Goal: Navigation & Orientation: Find specific page/section

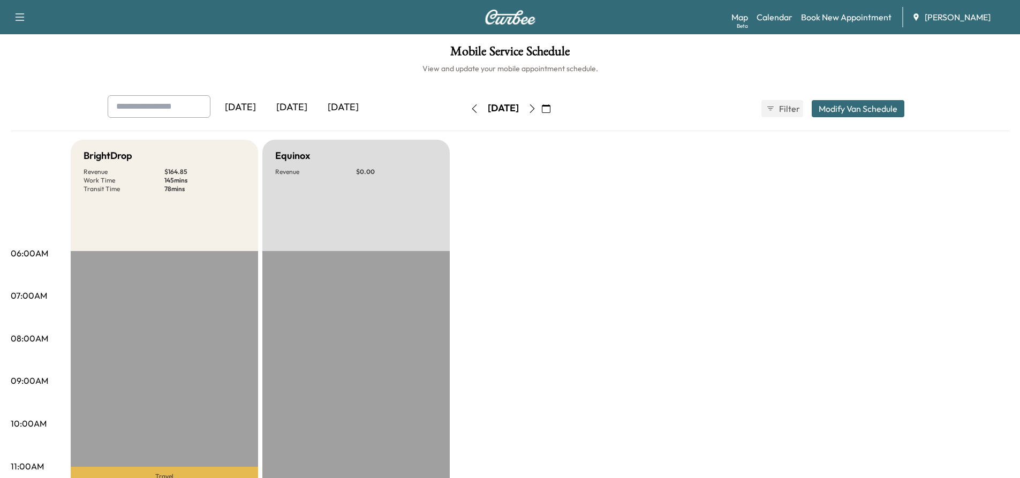
scroll to position [268, 0]
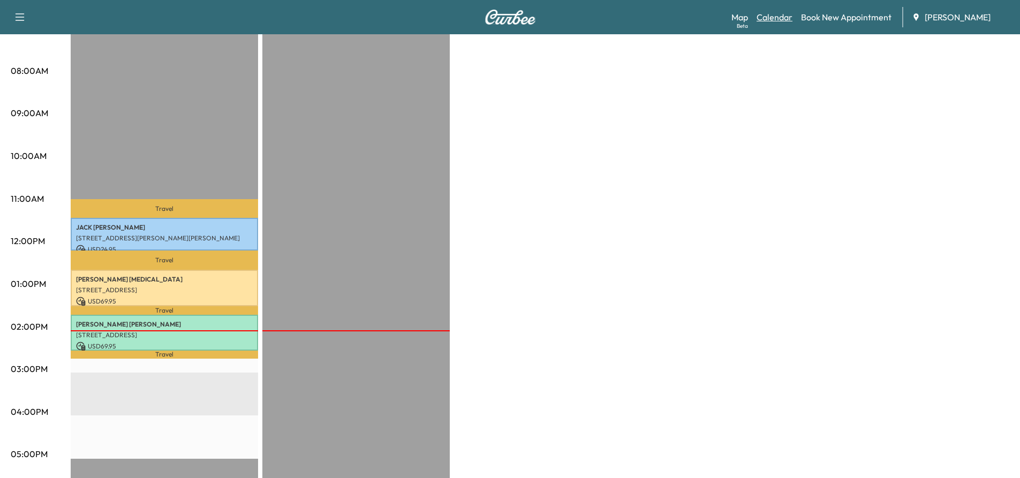
click at [772, 19] on link "Calendar" at bounding box center [774, 17] width 36 height 13
click at [740, 19] on link "Map Beta" at bounding box center [739, 17] width 17 height 13
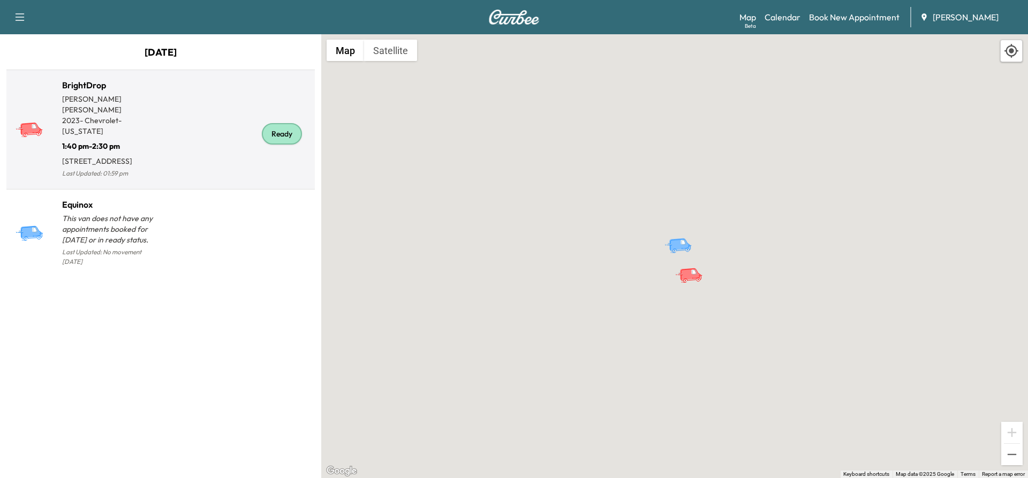
click at [130, 151] on p "[STREET_ADDRESS]" at bounding box center [111, 158] width 99 height 15
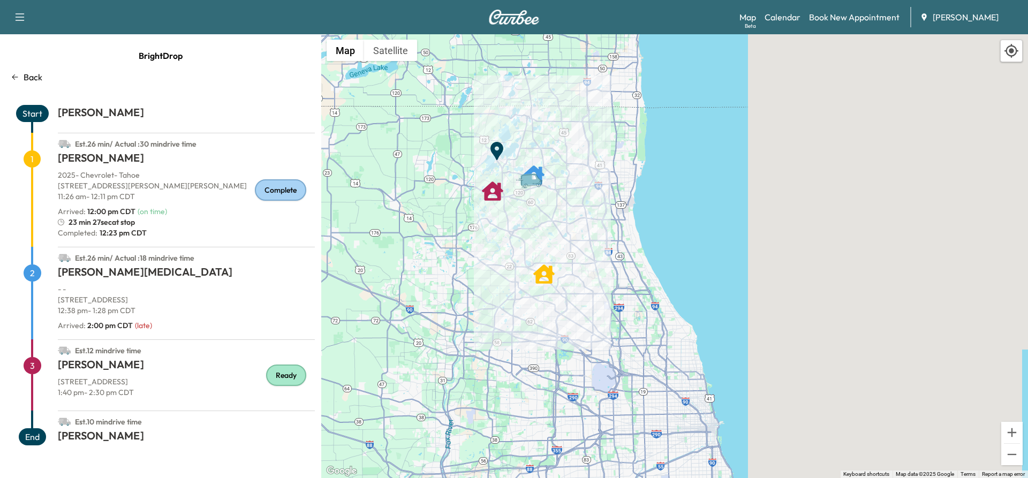
click at [188, 307] on p "12:38 pm - 1:28 pm CDT" at bounding box center [186, 310] width 257 height 11
click at [82, 258] on span "Est. 26 min / Actual : 18 min drive time" at bounding box center [134, 258] width 119 height 10
